Goal: Information Seeking & Learning: Learn about a topic

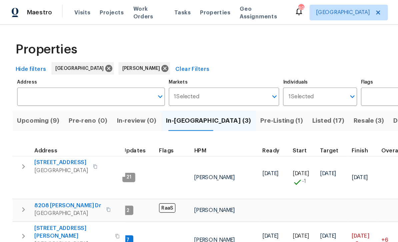
scroll to position [5, 5]
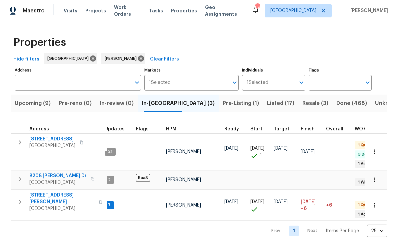
click at [37, 192] on span "422 Marty Ln" at bounding box center [61, 198] width 65 height 13
click at [39, 172] on span "8208 Connally Dr" at bounding box center [57, 175] width 57 height 7
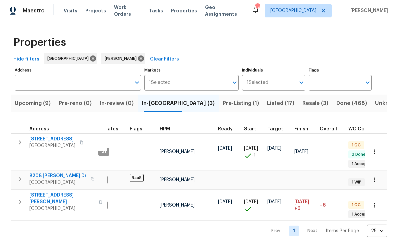
scroll to position [0, 11]
click at [34, 137] on span "188 Lost Lake Trl" at bounding box center [52, 138] width 46 height 7
click at [30, 172] on span "8208 Connally Dr" at bounding box center [57, 175] width 57 height 7
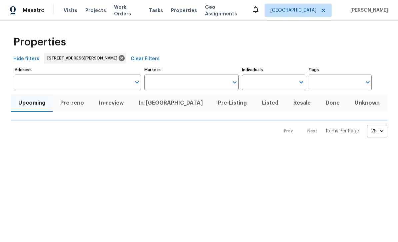
scroll to position [0, 0]
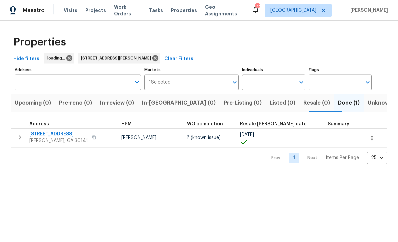
type input "574 Pool Rd Hiram GA 30141"
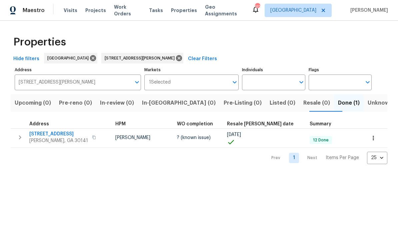
click at [44, 133] on span "574 Pool Rd" at bounding box center [58, 134] width 59 height 7
copy div "574 Pool Rd Hiram, GA 30141"
click at [175, 175] on html "Maestro Visits Projects Work Orders Tasks Properties Geo Assignments 111 Atlant…" at bounding box center [199, 87] width 398 height 175
click at [40, 138] on span "Hiram, GA 30141" at bounding box center [58, 140] width 59 height 7
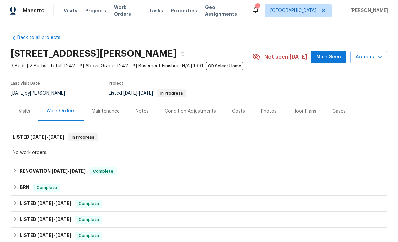
click at [22, 111] on div "Visits" at bounding box center [25, 111] width 12 height 7
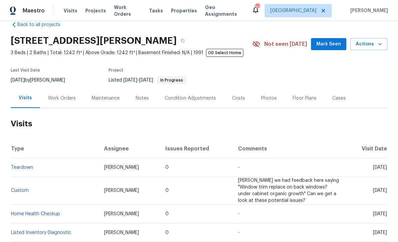
scroll to position [14, 0]
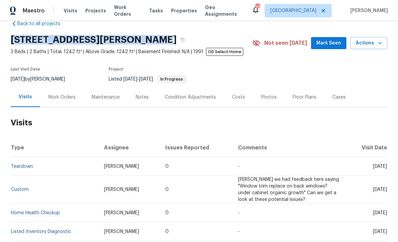
copy h2 "574 Pool Rd, Hiram, GA 30141"
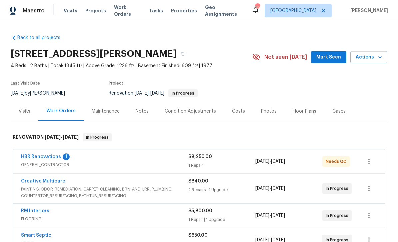
click at [37, 155] on link "HBR Renovations" at bounding box center [41, 156] width 40 height 5
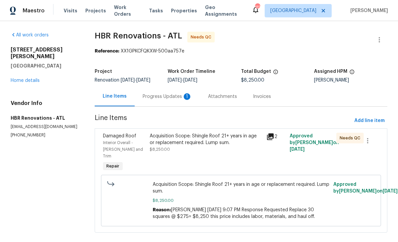
click at [150, 94] on div "Progress Updates 1" at bounding box center [167, 96] width 49 height 7
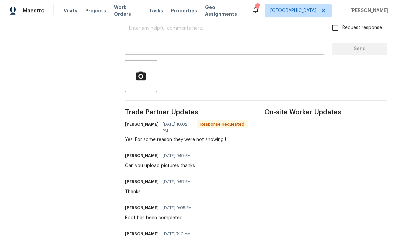
scroll to position [115, 0]
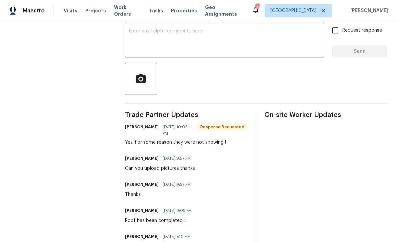
click at [131, 31] on div "x ​" at bounding box center [225, 40] width 200 height 34
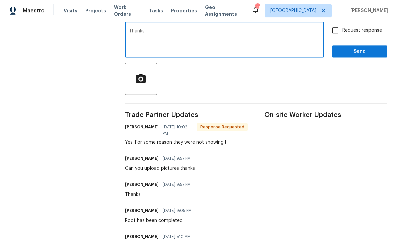
type textarea "Thanks"
click at [370, 56] on span "Send" at bounding box center [360, 51] width 45 height 8
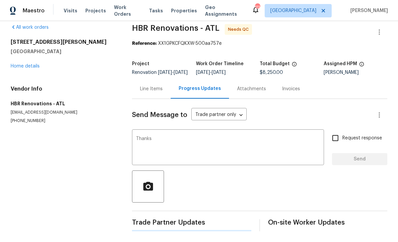
scroll to position [0, 0]
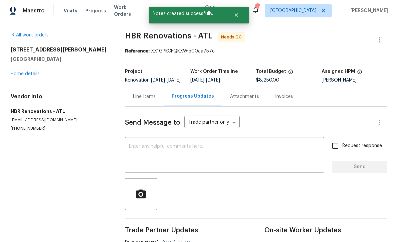
click at [142, 97] on div "Line Items" at bounding box center [144, 96] width 39 height 20
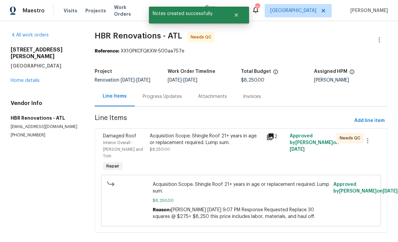
click at [168, 143] on div "Acquisition Scope: Shingle Roof 21+ years in age or replacement required. Lump …" at bounding box center [206, 138] width 113 height 13
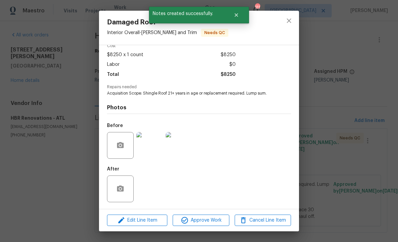
scroll to position [34, 0]
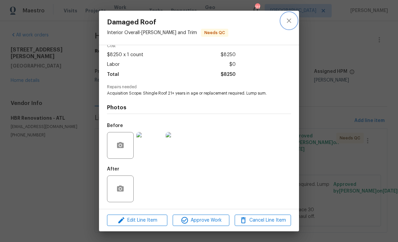
click at [287, 19] on icon "close" at bounding box center [289, 21] width 8 height 8
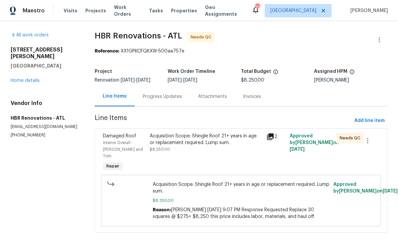
click at [21, 78] on link "Home details" at bounding box center [25, 80] width 29 height 5
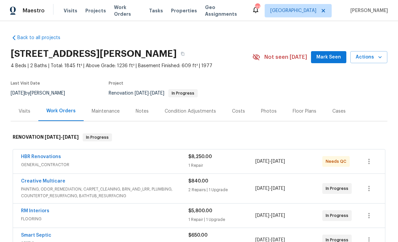
click at [331, 56] on span "Mark Seen" at bounding box center [329, 57] width 25 height 8
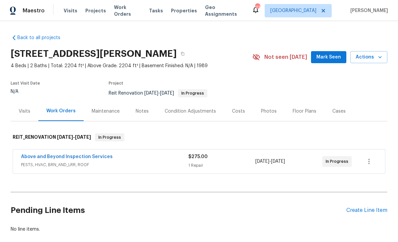
click at [327, 56] on span "Mark Seen" at bounding box center [329, 57] width 25 height 8
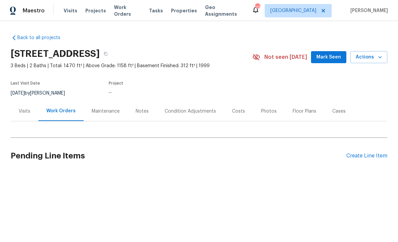
click at [331, 55] on span "Mark Seen" at bounding box center [329, 57] width 25 height 8
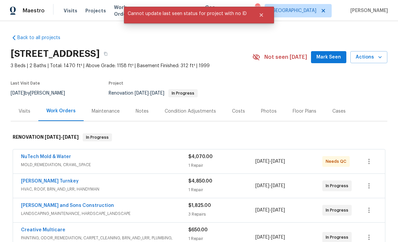
click at [331, 57] on span "Mark Seen" at bounding box center [329, 57] width 25 height 8
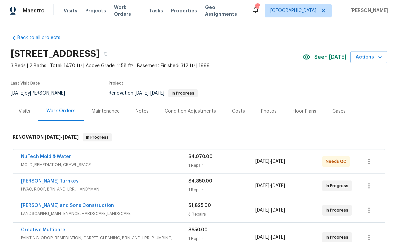
click at [232, 109] on div "Costs" at bounding box center [238, 111] width 13 height 7
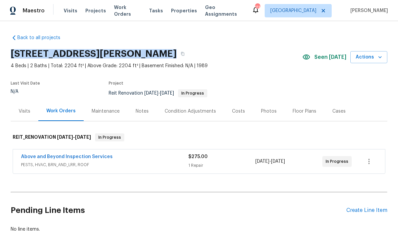
click at [61, 87] on div "Last Visit Date N/A Project Reit Renovation [DATE] - [DATE] In Progress" at bounding box center [124, 89] width 226 height 24
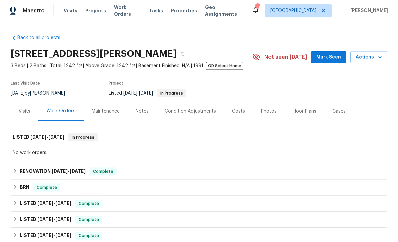
click at [262, 111] on div "Photos" at bounding box center [269, 111] width 16 height 7
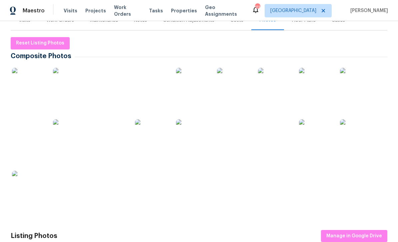
scroll to position [108, 0]
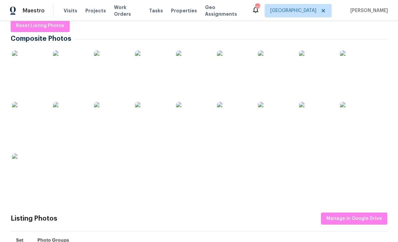
click at [24, 119] on img at bounding box center [28, 118] width 33 height 33
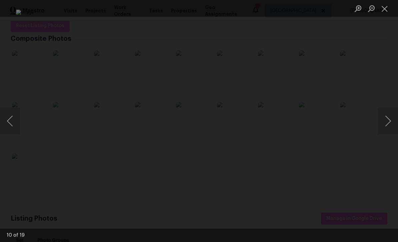
click at [386, 10] on button "Close lightbox" at bounding box center [384, 9] width 13 height 12
